Goal: Information Seeking & Learning: Find specific page/section

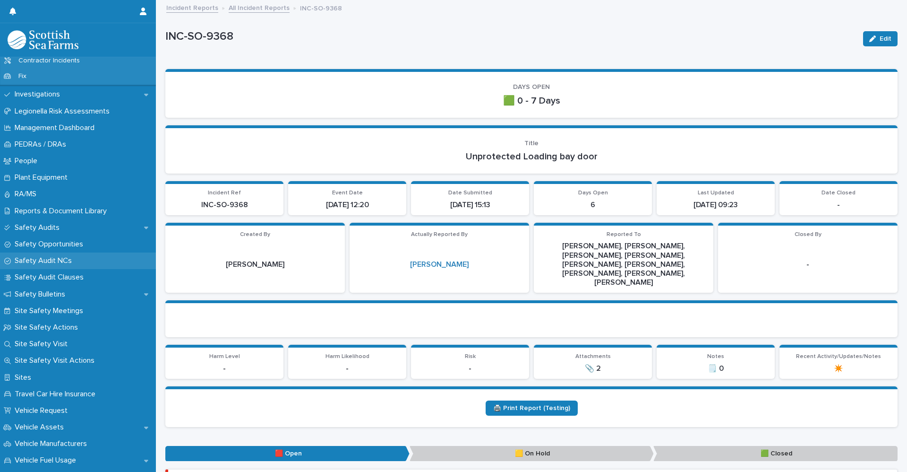
scroll to position [473, 0]
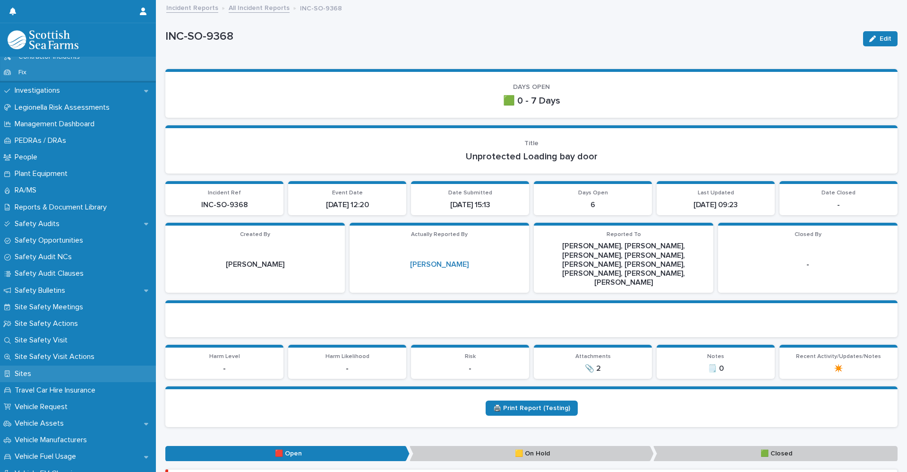
click at [48, 369] on div "Sites" at bounding box center [78, 373] width 156 height 17
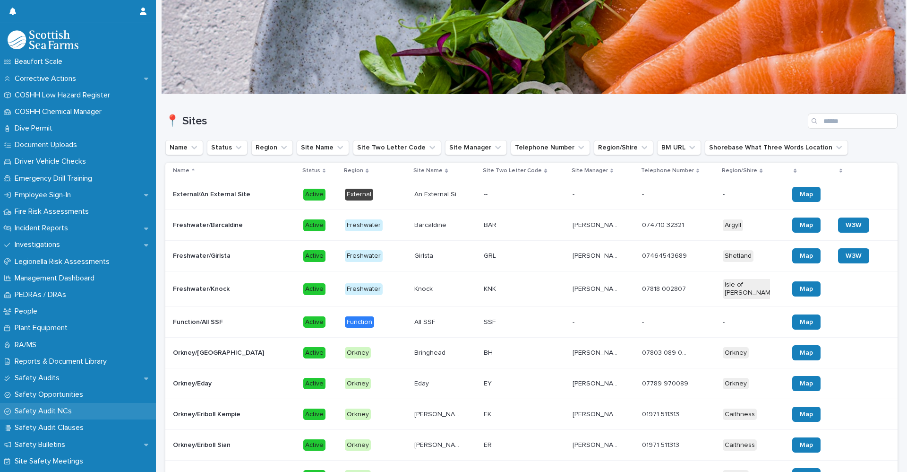
scroll to position [331, 0]
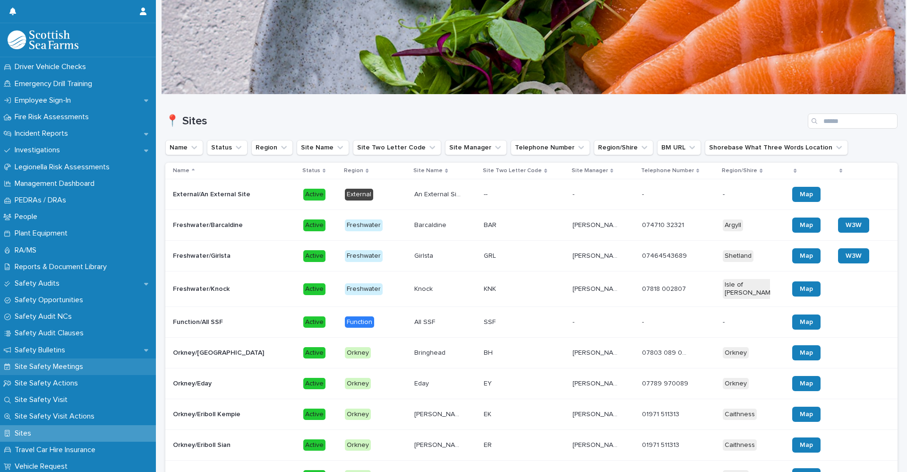
click at [78, 368] on p "Site Safety Meetings" at bounding box center [51, 366] width 80 height 9
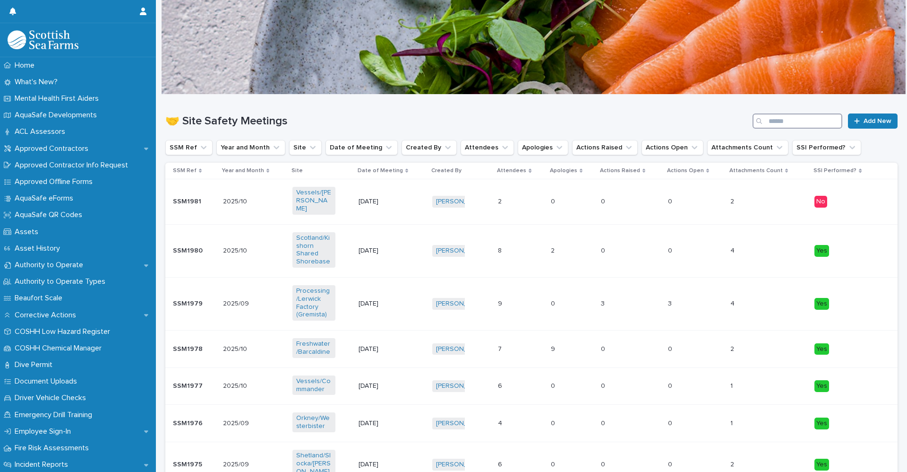
click at [777, 122] on input "Search" at bounding box center [798, 120] width 90 height 15
type input "*****"
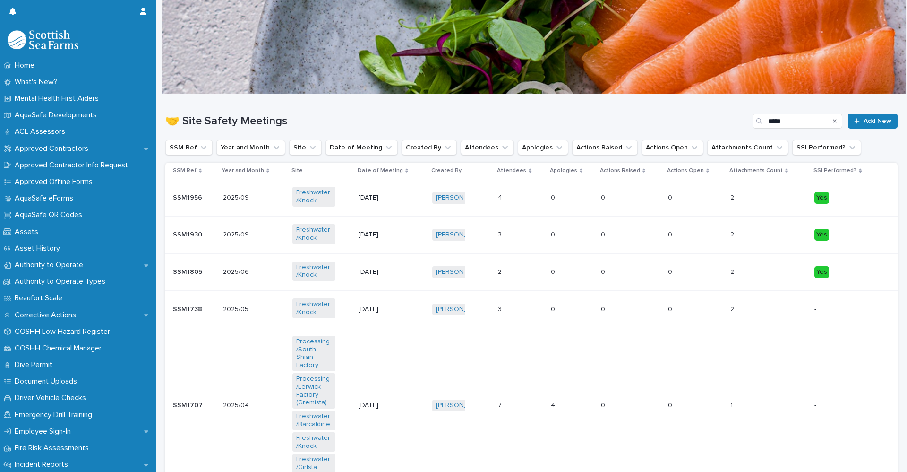
click at [192, 201] on p "SSM1956" at bounding box center [188, 197] width 31 height 10
click at [186, 241] on div "SSM1930 SSM1930" at bounding box center [194, 235] width 43 height 16
click at [177, 203] on div "SSM1956 SSM1956" at bounding box center [194, 198] width 43 height 16
